Goal: Information Seeking & Learning: Learn about a topic

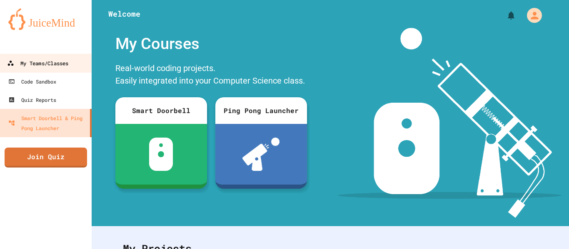
click at [53, 69] on link "My Teams/Classes" at bounding box center [46, 63] width 94 height 19
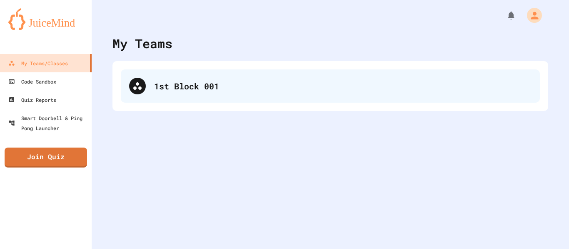
click at [256, 74] on div "1st Block 001" at bounding box center [330, 86] width 419 height 33
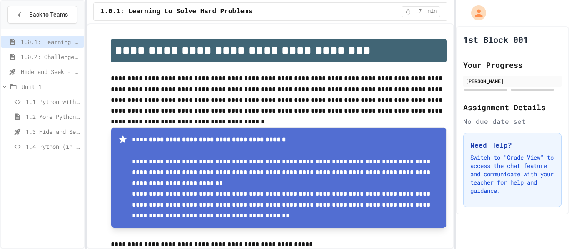
click at [45, 149] on span "1.4 Python (in Groups)" at bounding box center [53, 146] width 55 height 9
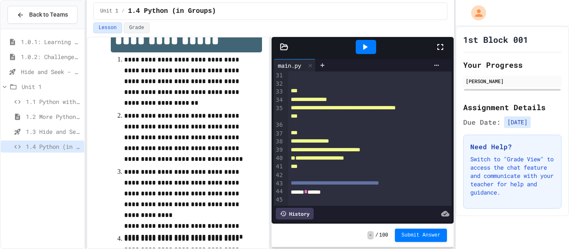
scroll to position [25, 0]
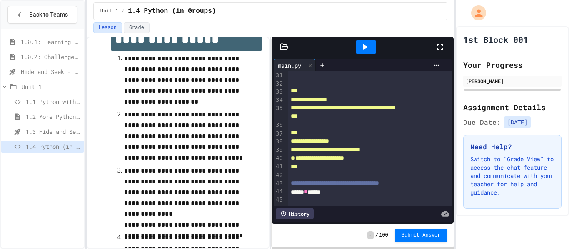
click at [170, 158] on p "**********" at bounding box center [186, 136] width 124 height 54
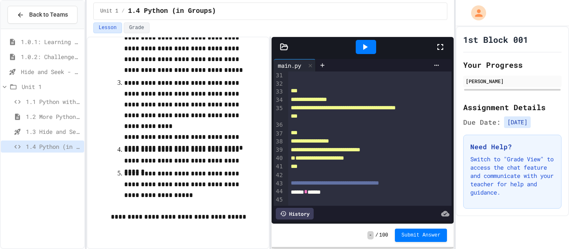
click at [345, 196] on div "****** * ******" at bounding box center [370, 192] width 164 height 8
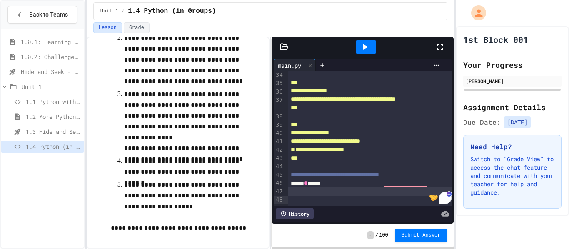
scroll to position [100, 0]
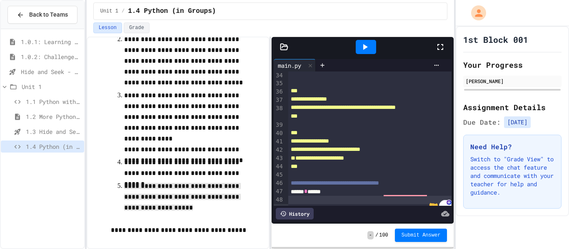
drag, startPoint x: 124, startPoint y: 185, endPoint x: 171, endPoint y: 208, distance: 52.5
click at [171, 208] on p "**********" at bounding box center [186, 197] width 124 height 33
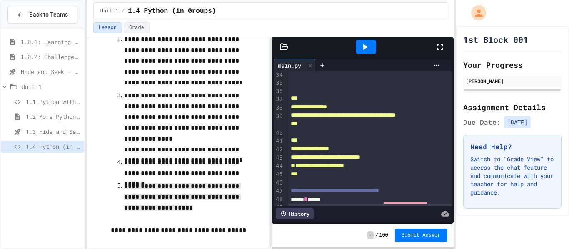
scroll to position [325, 0]
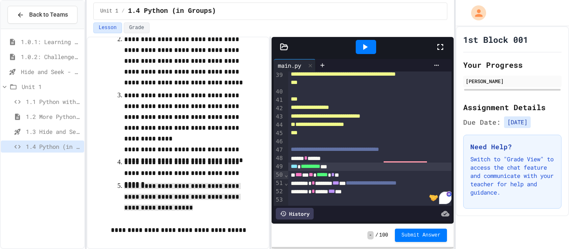
click at [375, 196] on div "* * ****** *** *" at bounding box center [370, 192] width 164 height 8
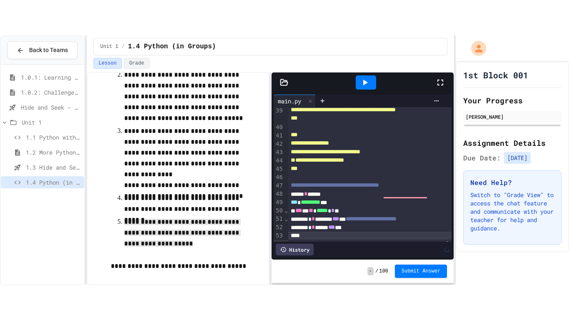
scroll to position [333, 0]
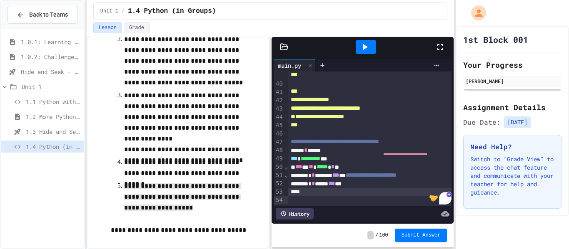
click at [440, 46] on icon at bounding box center [440, 47] width 10 height 10
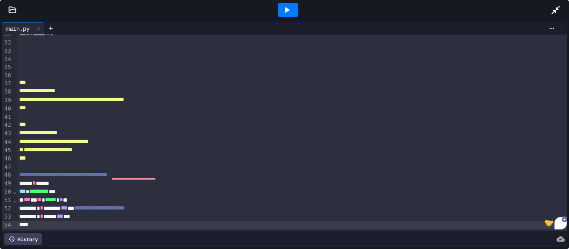
scroll to position [43, 0]
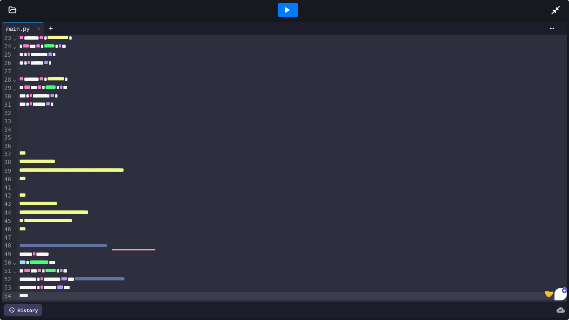
click at [291, 14] on icon at bounding box center [287, 10] width 10 height 10
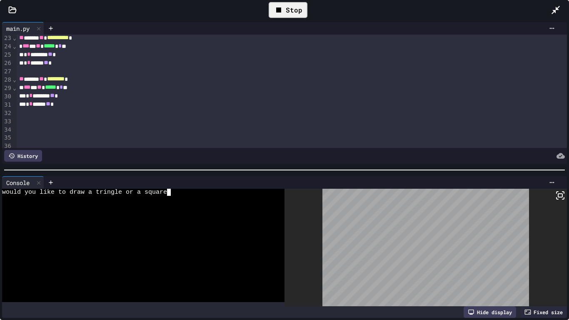
click at [200, 191] on div "would you like to draw a tringle or a square" at bounding box center [138, 192] width 273 height 7
click at [184, 193] on span "would you like to draw a tringle or a squaresquaare" at bounding box center [97, 192] width 191 height 7
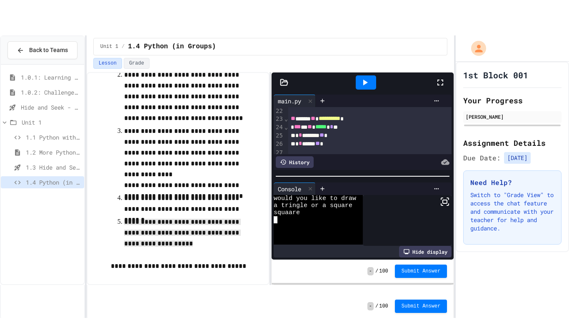
scroll to position [193, 0]
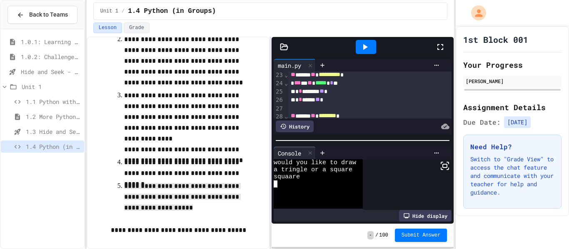
click at [443, 50] on icon at bounding box center [440, 47] width 6 height 6
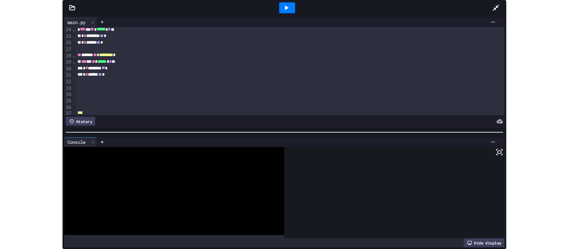
scroll to position [184, 0]
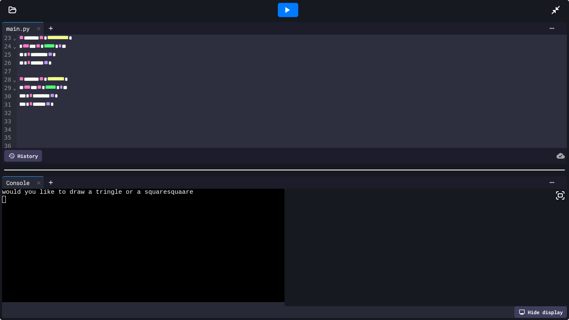
click at [290, 14] on icon at bounding box center [287, 10] width 10 height 10
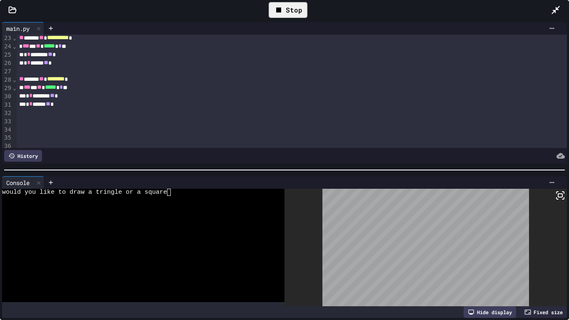
click at [193, 193] on div "would you like to draw a tringle or a square" at bounding box center [138, 192] width 273 height 7
click at [286, 14] on div "Stop" at bounding box center [287, 10] width 39 height 16
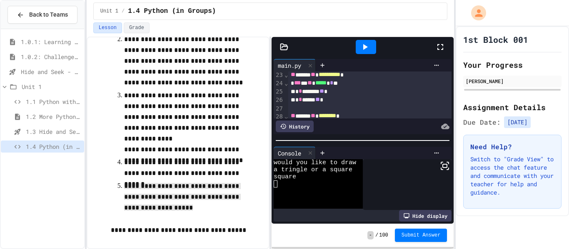
scroll to position [113, 0]
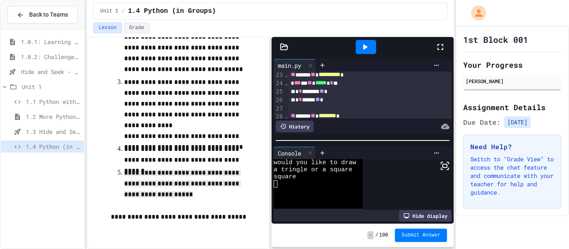
click at [433, 215] on div "Hide display" at bounding box center [425, 216] width 52 height 12
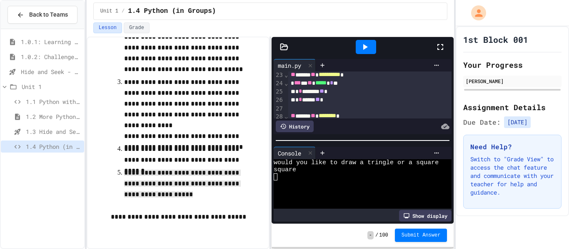
click at [260, 199] on ol "**********" at bounding box center [186, 82] width 151 height 238
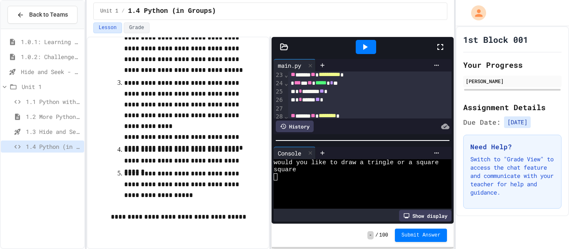
scroll to position [421, 0]
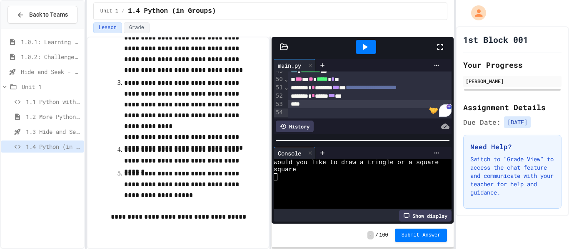
click at [362, 52] on div at bounding box center [365, 47] width 20 height 14
click at [372, 49] on div "Stop" at bounding box center [365, 47] width 39 height 16
click at [321, 153] on icon at bounding box center [322, 153] width 4 height 4
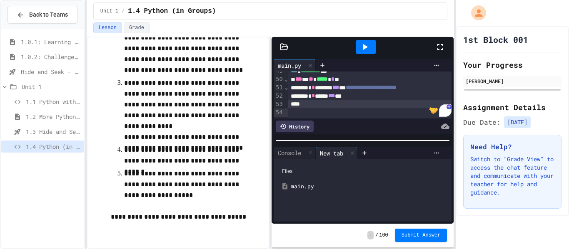
click at [298, 187] on div "main.py" at bounding box center [369, 187] width 156 height 8
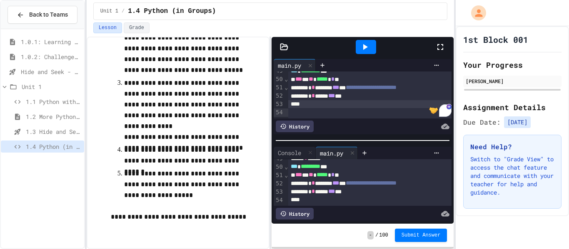
scroll to position [0, 0]
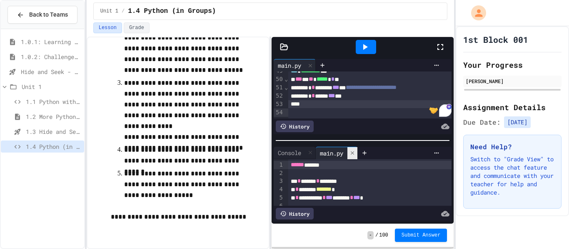
click at [354, 154] on icon at bounding box center [351, 152] width 3 height 3
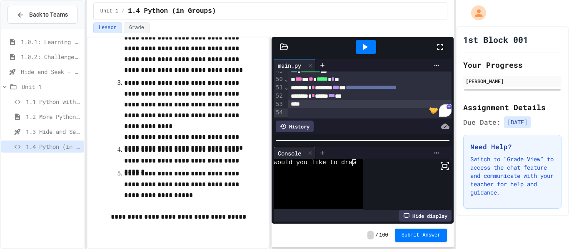
click at [323, 154] on icon at bounding box center [322, 153] width 4 height 4
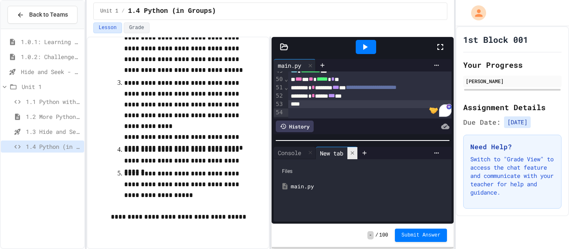
click at [355, 152] on icon at bounding box center [352, 153] width 6 height 6
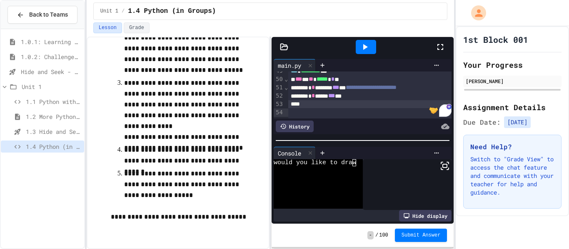
click at [363, 50] on icon at bounding box center [365, 47] width 10 height 10
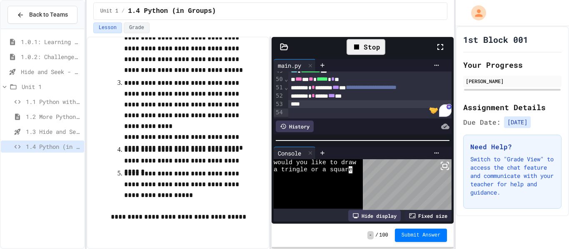
click at [356, 169] on div at bounding box center [317, 184] width 89 height 50
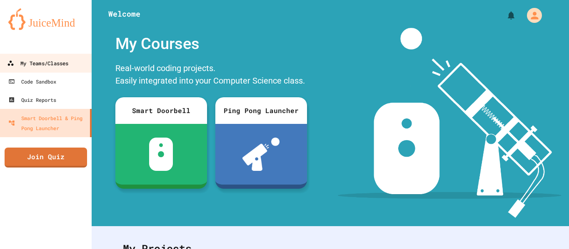
click at [60, 64] on div "My Teams/Classes" at bounding box center [37, 63] width 61 height 10
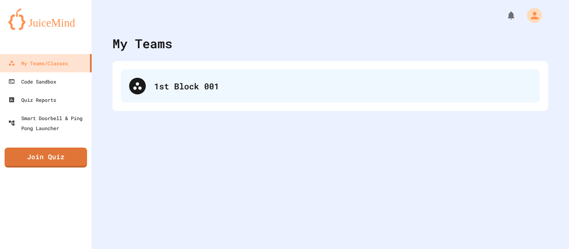
click at [175, 82] on div "1st Block 001" at bounding box center [342, 86] width 377 height 12
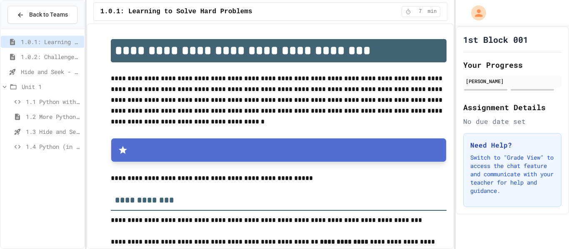
click at [57, 100] on span "1.1 Python with Turtle" at bounding box center [53, 101] width 55 height 9
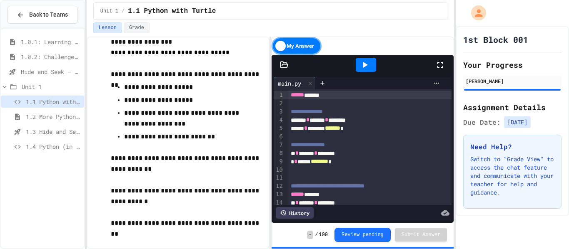
scroll to position [22, 0]
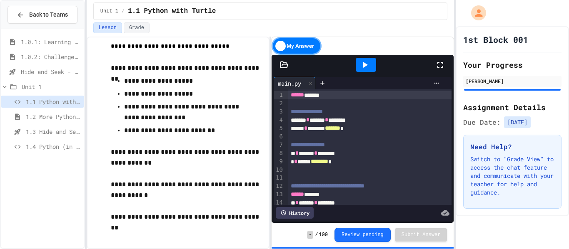
click at [55, 119] on span "1.2 More Python (using Turtle)" at bounding box center [53, 116] width 55 height 9
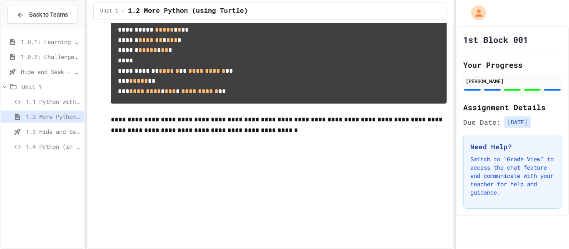
scroll to position [2207, 0]
click at [55, 145] on span "1.4 Python (in Groups)" at bounding box center [53, 146] width 55 height 9
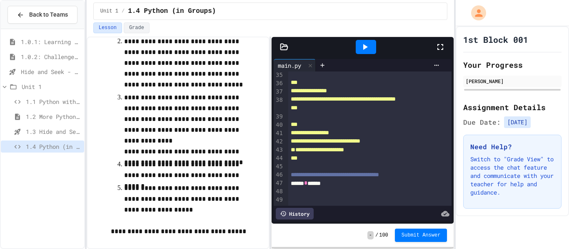
scroll to position [112, 0]
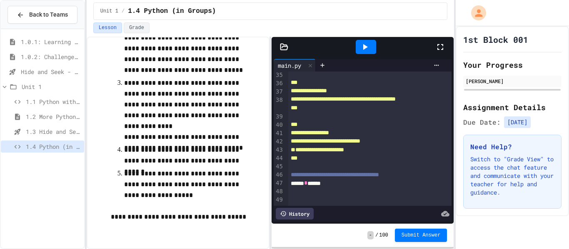
click at [348, 188] on div "****** * ******" at bounding box center [370, 183] width 164 height 8
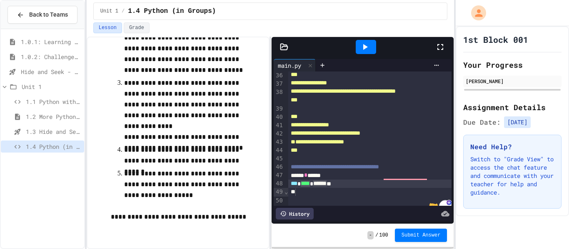
click at [310, 186] on span "****" at bounding box center [305, 184] width 9 height 6
click at [364, 189] on div "*** ********* * * * ****** **" at bounding box center [370, 184] width 164 height 8
click at [350, 197] on div "To enrich screen reader interactions, please activate Accessibility in Grammarl…" at bounding box center [370, 193] width 164 height 8
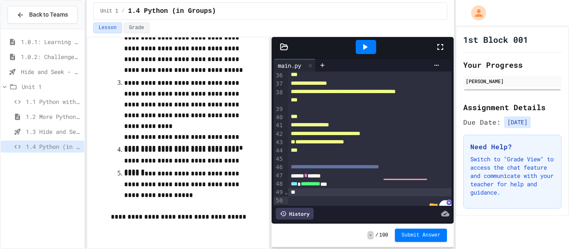
click at [358, 189] on div "*** ********* ***" at bounding box center [370, 184] width 164 height 8
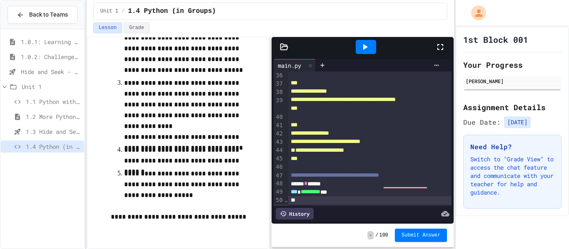
scroll to position [308, 0]
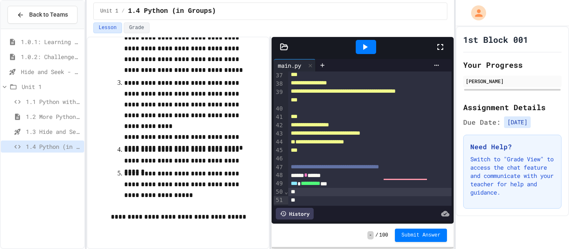
click at [369, 49] on icon at bounding box center [365, 47] width 10 height 10
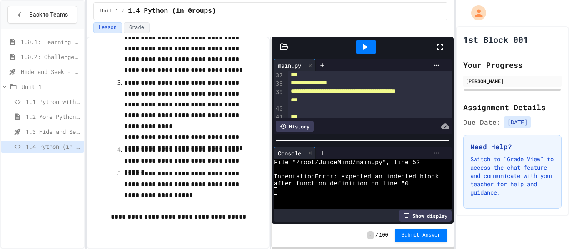
scroll to position [412, 0]
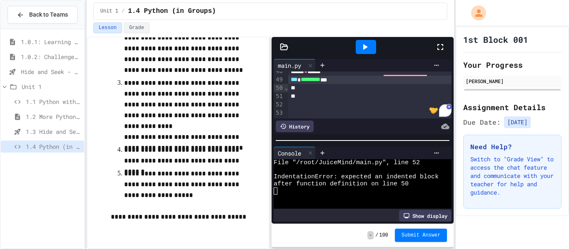
click at [357, 84] on div "*** ********* ***" at bounding box center [370, 80] width 164 height 8
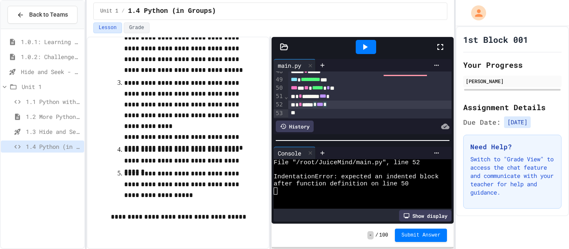
click at [365, 50] on icon at bounding box center [365, 47] width 10 height 10
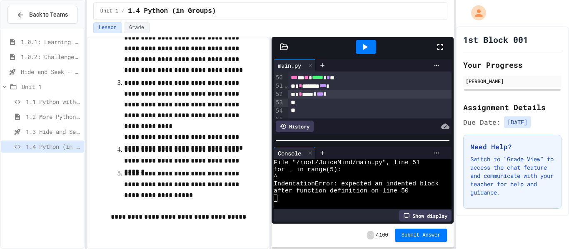
scroll to position [423, 0]
click at [347, 114] on div "To enrich screen reader interactions, please activate Accessibility in Grammarl…" at bounding box center [370, 110] width 164 height 8
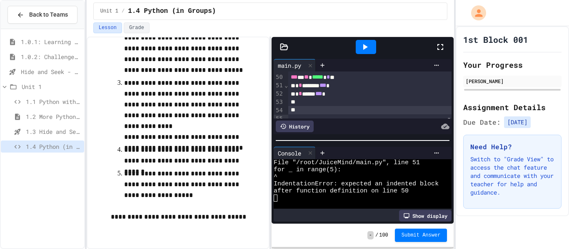
click at [348, 107] on div "To enrich screen reader interactions, please activate Accessibility in Grammarl…" at bounding box center [370, 102] width 164 height 8
click at [337, 73] on div "*** ********* * * *" at bounding box center [370, 69] width 164 height 8
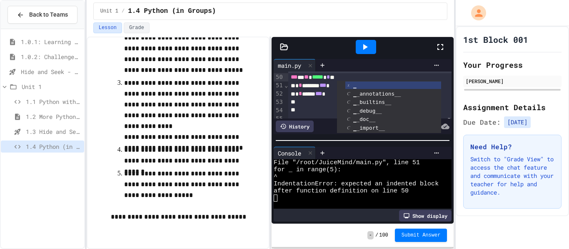
click at [363, 50] on icon at bounding box center [365, 47] width 10 height 10
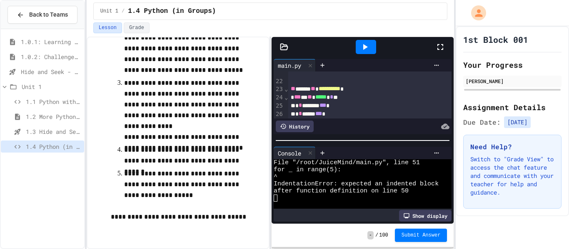
scroll to position [181, 0]
click at [354, 106] on div "* * ******** *** *" at bounding box center [370, 103] width 164 height 8
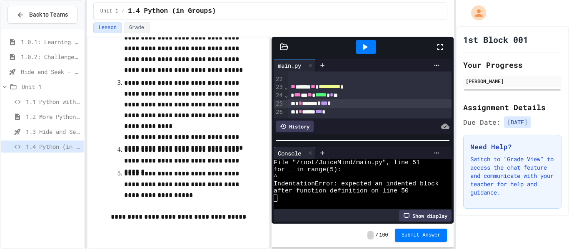
click at [365, 53] on div at bounding box center [365, 47] width 20 height 14
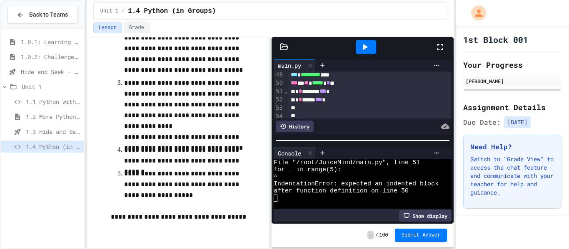
scroll to position [417, 0]
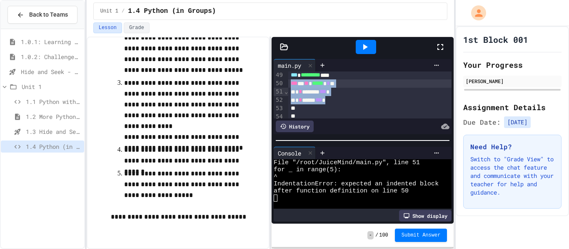
drag, startPoint x: 344, startPoint y: 112, endPoint x: 291, endPoint y: 90, distance: 57.3
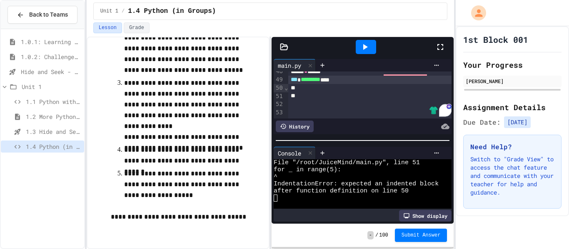
click at [304, 109] on div "To enrich screen reader interactions, please activate Accessibility in Grammarl…" at bounding box center [370, 104] width 164 height 8
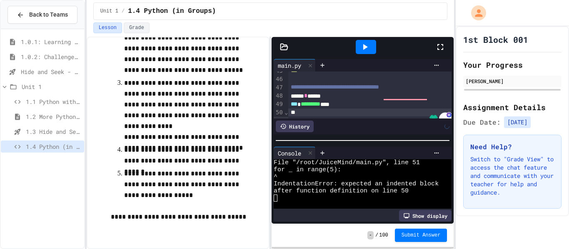
scroll to position [396, 0]
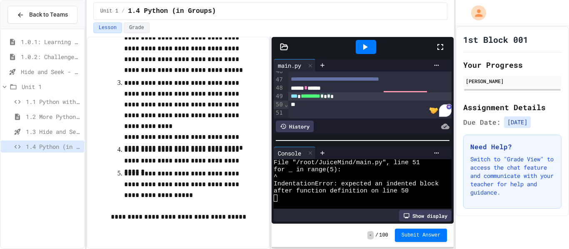
click at [340, 101] on div "*** ********* * * * *" at bounding box center [370, 96] width 164 height 8
click at [56, 53] on span "1.0.2: Challenge Problem - The Bridge" at bounding box center [51, 56] width 60 height 9
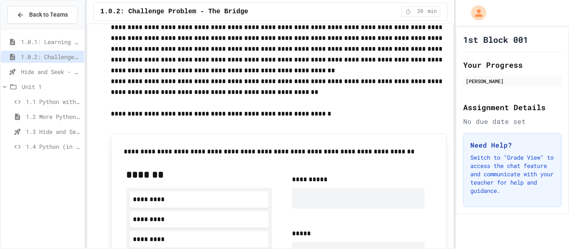
scroll to position [376, 0]
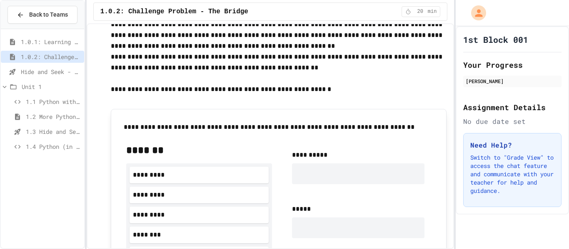
click at [55, 144] on span "1.4 Python (in Groups)" at bounding box center [53, 146] width 55 height 9
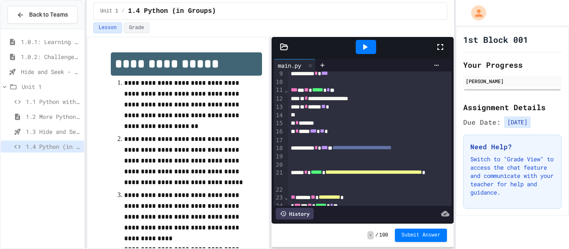
scroll to position [71, 0]
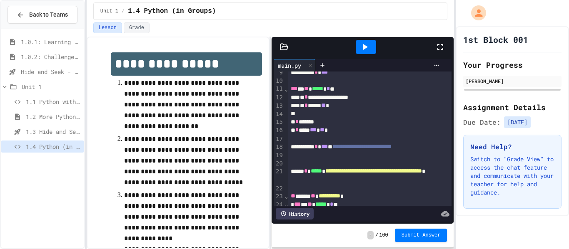
click at [364, 51] on icon at bounding box center [365, 47] width 10 height 10
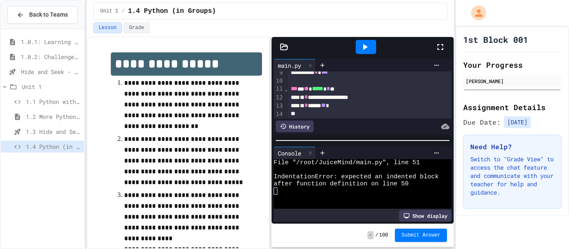
click at [429, 216] on div "Show display" at bounding box center [425, 216] width 52 height 12
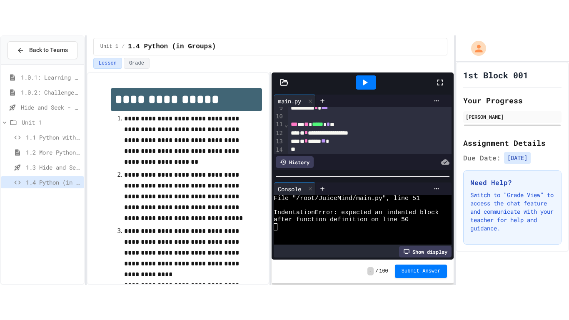
scroll to position [7, 0]
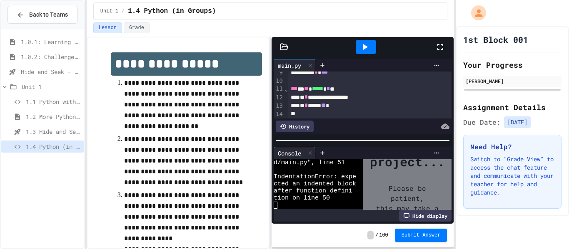
click at [438, 45] on icon at bounding box center [440, 47] width 10 height 10
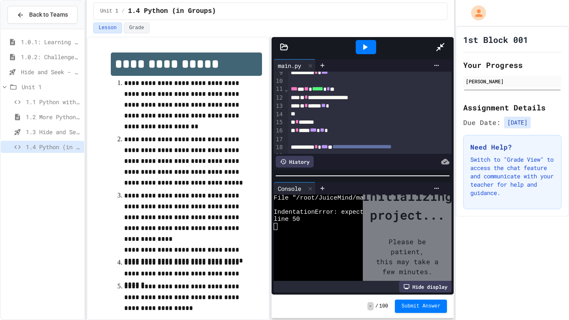
scroll to position [0, 0]
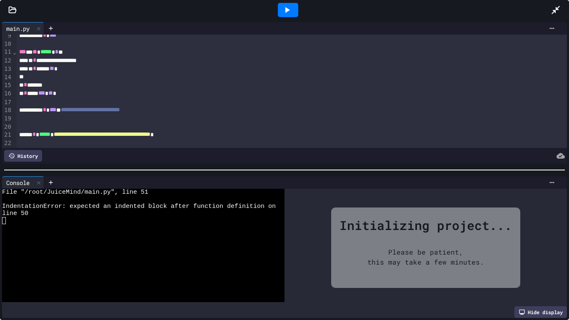
click at [295, 12] on div at bounding box center [288, 10] width 20 height 14
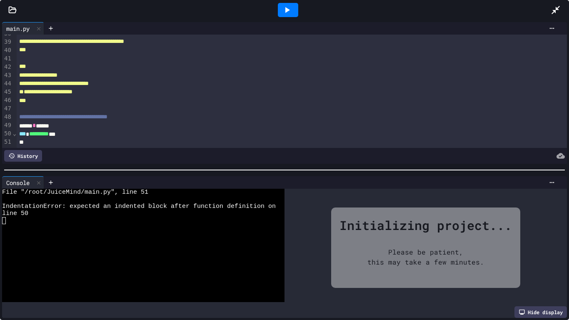
click at [70, 141] on div at bounding box center [292, 142] width 550 height 8
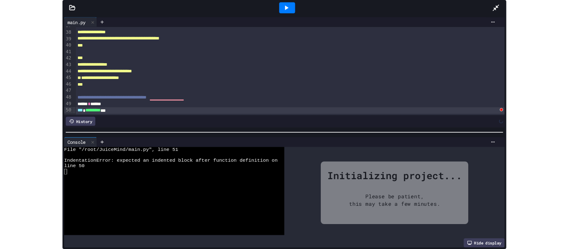
scroll to position [305, 0]
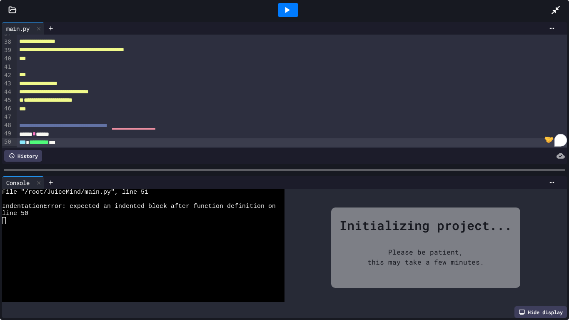
click at [288, 10] on icon at bounding box center [287, 10] width 5 height 6
click at [92, 146] on div "*** ********* ***" at bounding box center [292, 142] width 550 height 8
click at [557, 10] on icon at bounding box center [555, 10] width 8 height 8
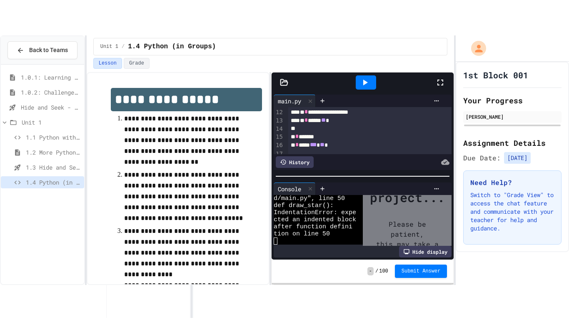
scroll to position [0, 0]
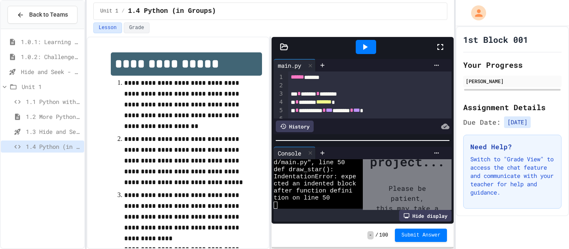
click at [439, 47] on icon at bounding box center [440, 47] width 10 height 10
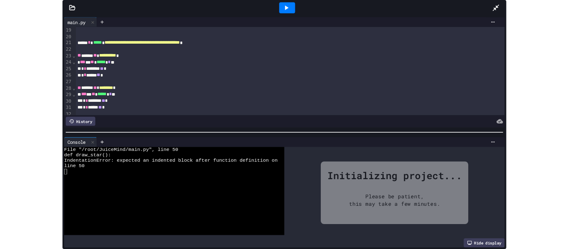
scroll to position [148, 0]
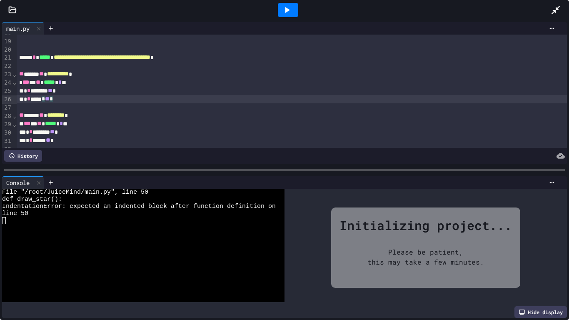
click at [82, 99] on div "* * ***** * ** *" at bounding box center [292, 99] width 550 height 8
click at [406, 249] on div "Please be patient, this may take a few minutes." at bounding box center [426, 256] width 142 height 45
click at [400, 249] on div "Please be patient, this may take a few minutes." at bounding box center [426, 256] width 142 height 45
click at [288, 7] on icon at bounding box center [287, 10] width 10 height 10
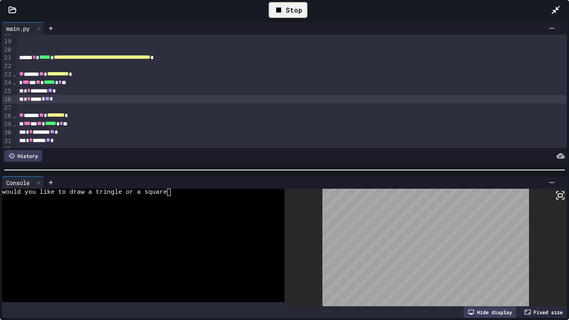
click at [176, 196] on div at bounding box center [138, 199] width 273 height 7
click at [223, 191] on div "would you like to draw a tringle or a square a triangle" at bounding box center [138, 192] width 273 height 7
click at [220, 191] on div "would you like to draw a tringle or a square a triangle" at bounding box center [138, 192] width 273 height 7
click at [217, 196] on div at bounding box center [138, 199] width 273 height 7
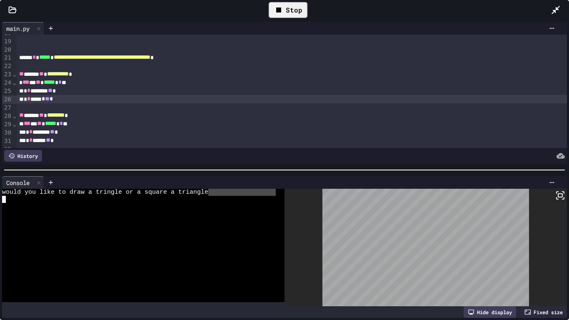
click at [217, 196] on div at bounding box center [138, 199] width 273 height 7
click at [172, 199] on div at bounding box center [138, 199] width 273 height 7
click at [171, 205] on div at bounding box center [138, 206] width 273 height 7
click at [171, 203] on div at bounding box center [138, 206] width 273 height 7
type textarea "**********"
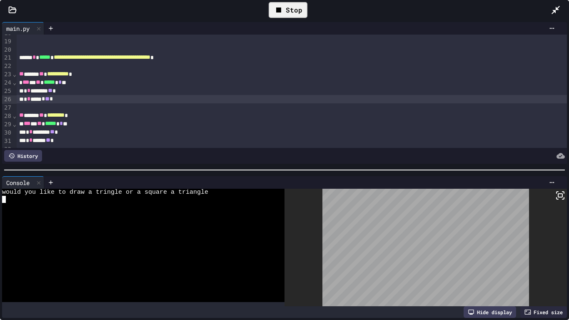
click at [288, 13] on div "Stop" at bounding box center [287, 10] width 39 height 16
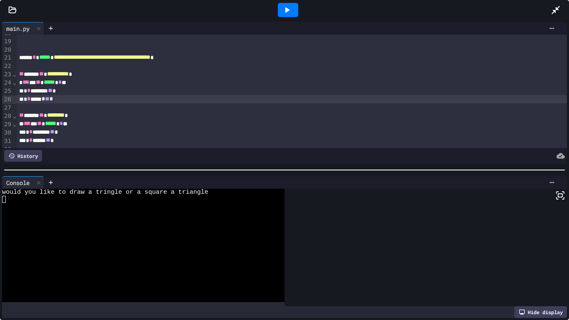
click at [288, 13] on icon at bounding box center [287, 10] width 10 height 10
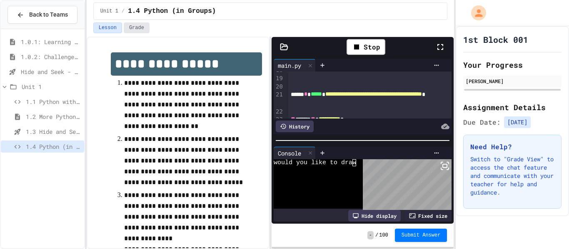
click at [142, 24] on button "Grade" at bounding box center [137, 27] width 26 height 11
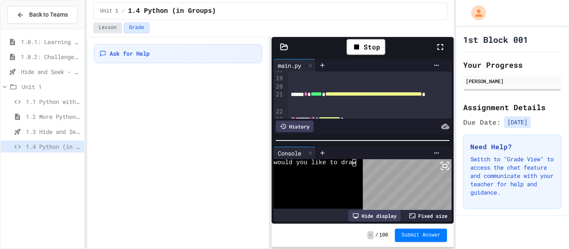
click at [108, 27] on button "Lesson" at bounding box center [107, 27] width 29 height 11
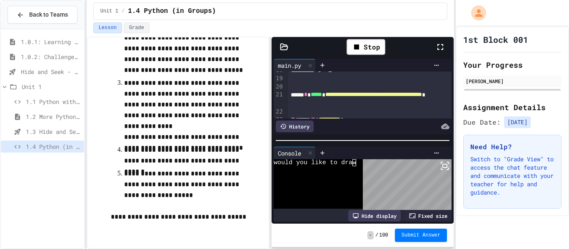
scroll to position [413, 0]
